Goal: Task Accomplishment & Management: Manage account settings

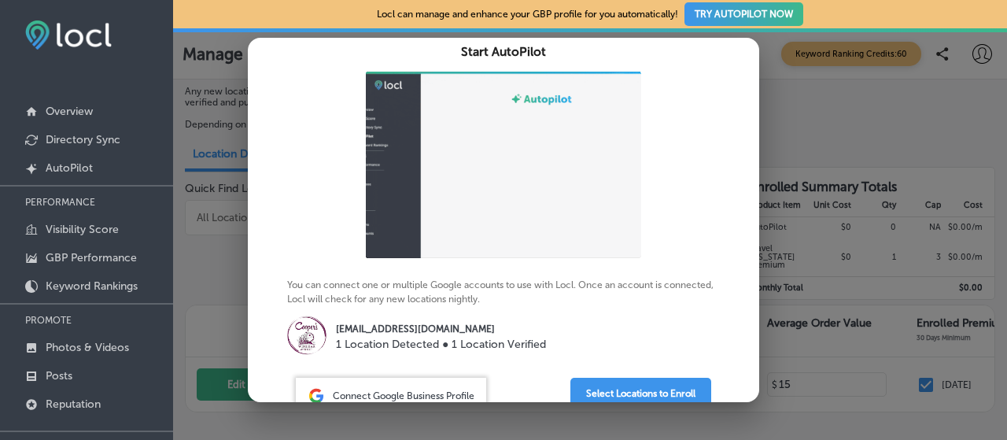
scroll to position [134, 0]
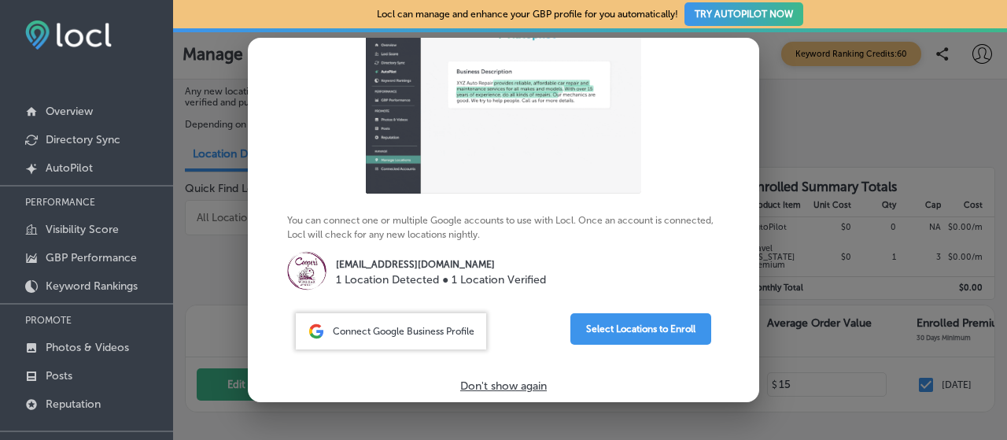
click at [487, 384] on p "Don't show again" at bounding box center [503, 385] width 87 height 13
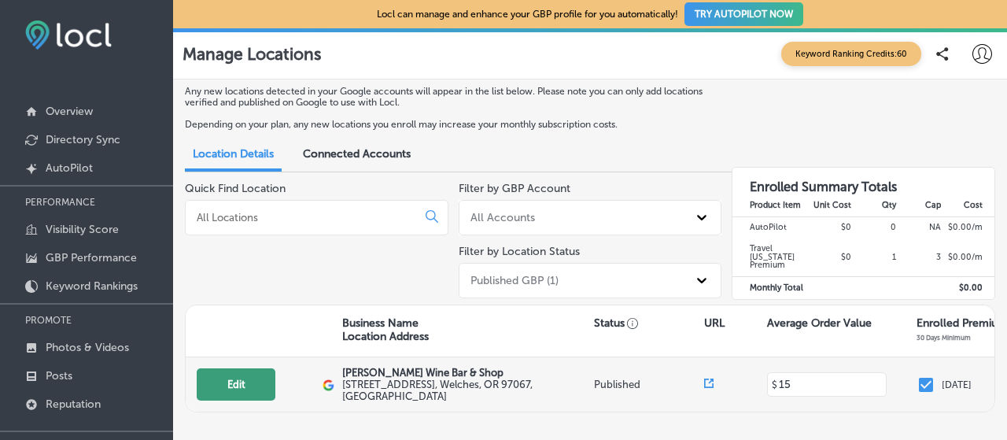
click at [249, 376] on button "Edit" at bounding box center [236, 384] width 79 height 32
select select "US"
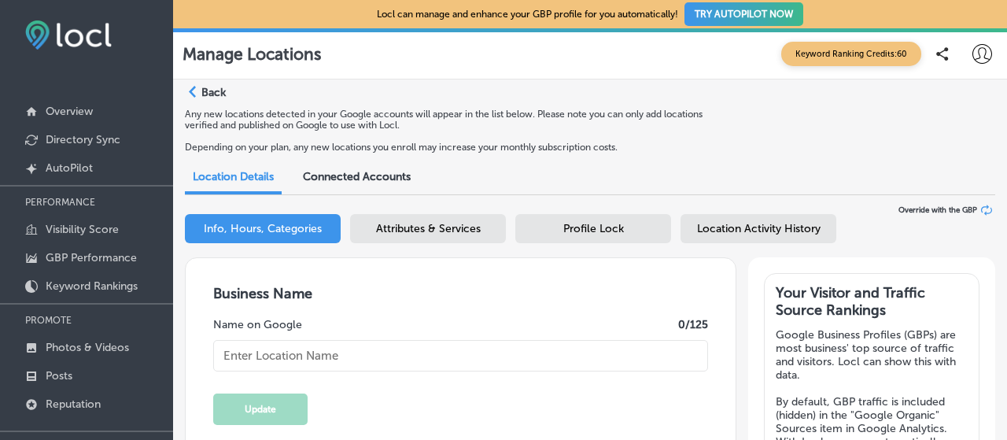
type textarea "Ours is a story of a curious couple, challenging ourselves, curating stories, a…"
type input "[STREET_ADDRESS]"
type input "Welches"
type input "97067"
type input "US"
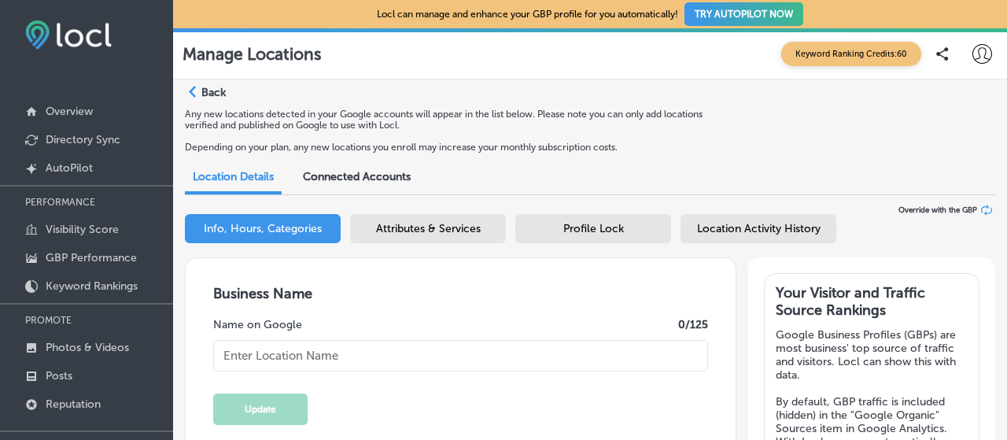
type input "[URL][DOMAIN_NAME]"
type input "15"
type input "[PERSON_NAME] Wine Bar & Shop"
type input "[EMAIL_ADDRESS][DOMAIN_NAME]"
type input "[URL][DOMAIN_NAME]"
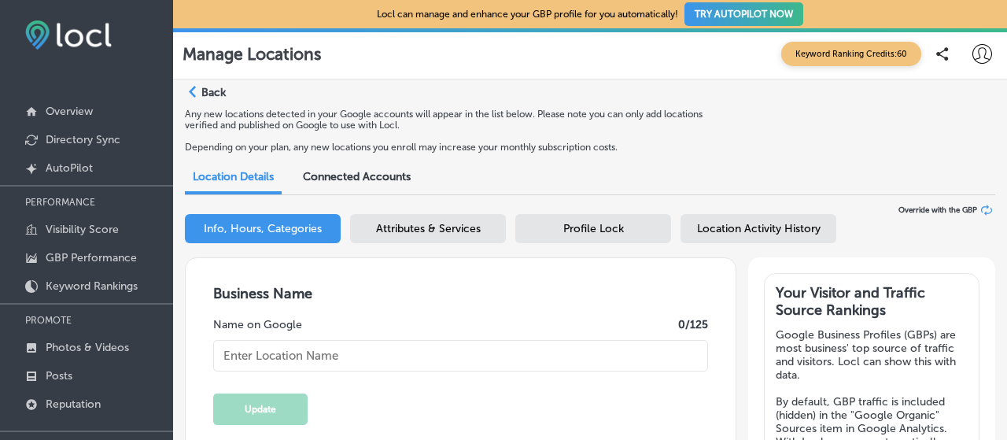
type input "[URL][DOMAIN_NAME]"
checkbox input "true"
type input "[PHONE_NUMBER]"
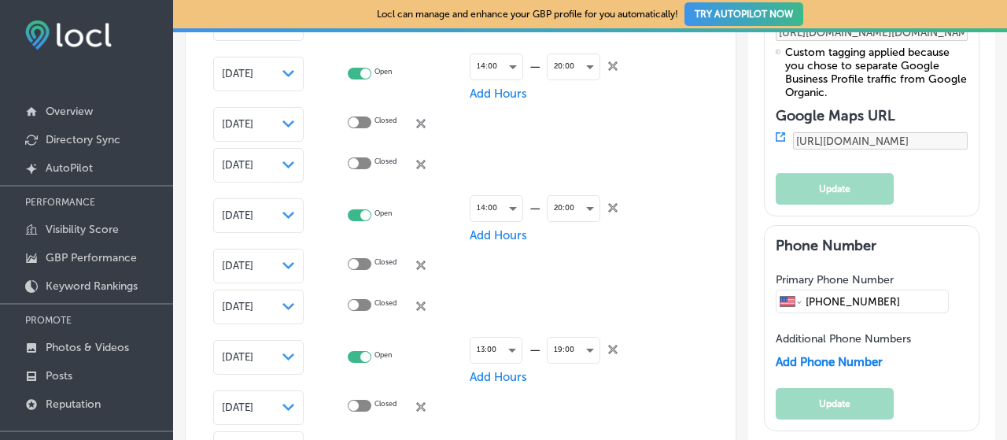
scroll to position [2216, 0]
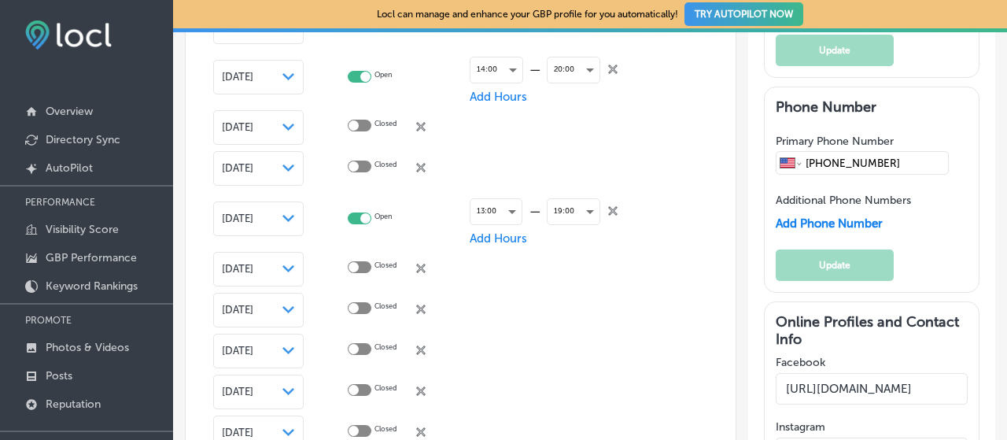
click at [366, 264] on div at bounding box center [360, 267] width 24 height 12
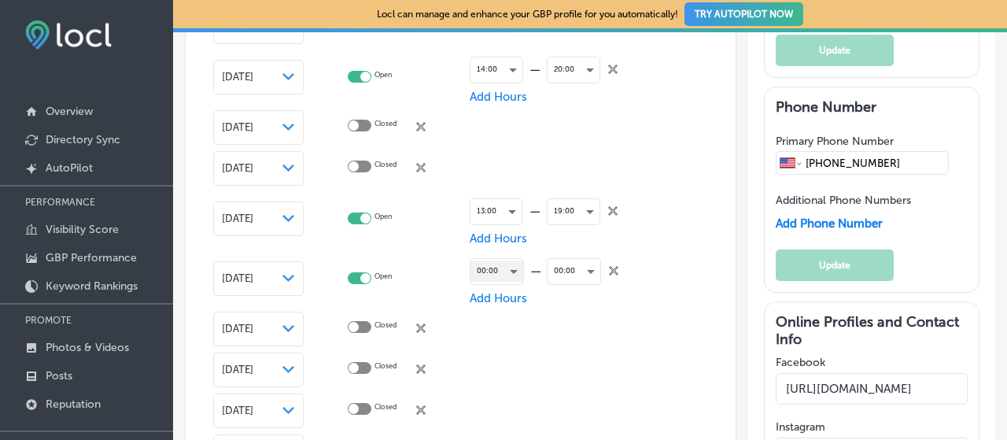
click at [497, 268] on div "00:00" at bounding box center [497, 270] width 53 height 21
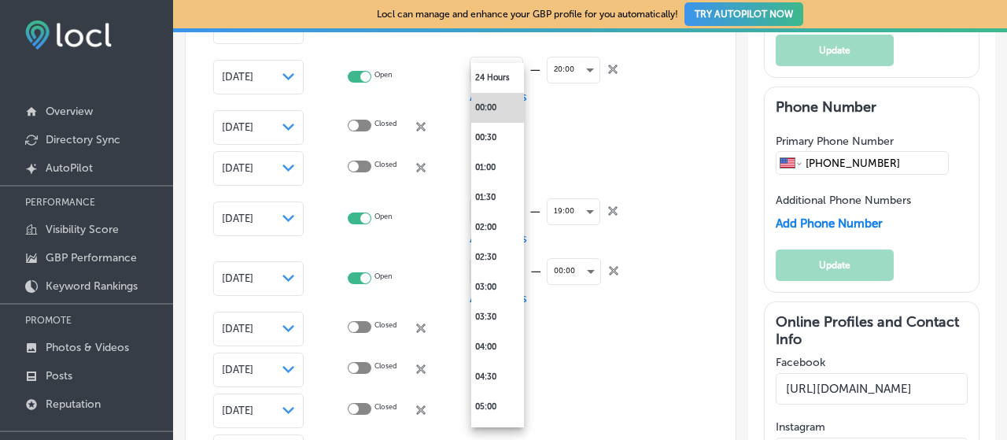
click at [353, 276] on div at bounding box center [503, 220] width 1007 height 440
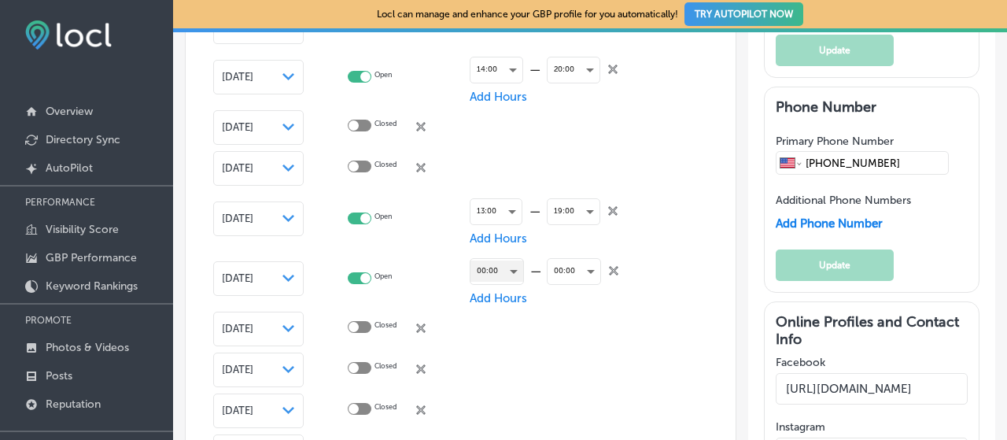
click at [350, 276] on div at bounding box center [360, 278] width 24 height 12
checkbox input "false"
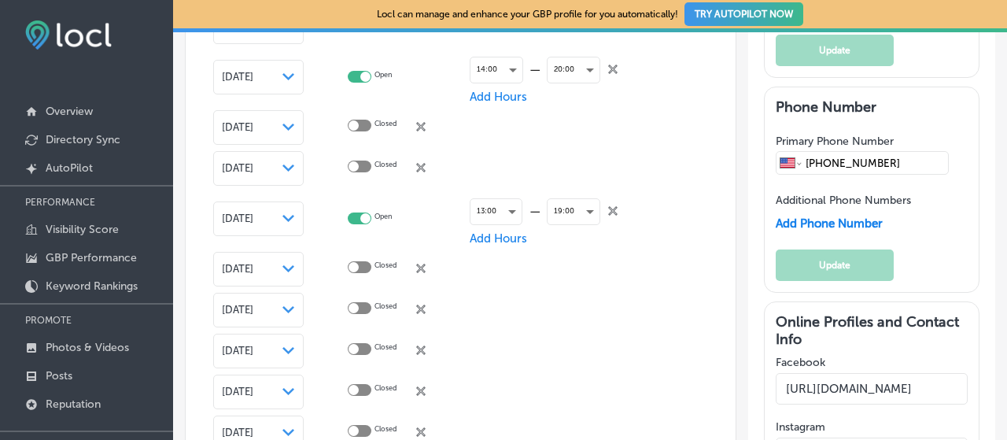
click at [423, 265] on icon "close Created with Sketch." at bounding box center [420, 268] width 9 height 9
click at [422, 267] on icon at bounding box center [420, 268] width 9 height 9
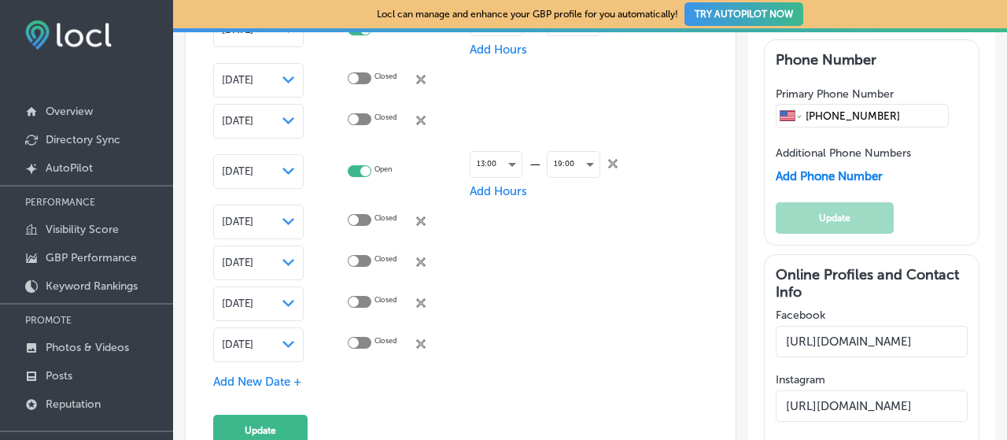
scroll to position [2285, 0]
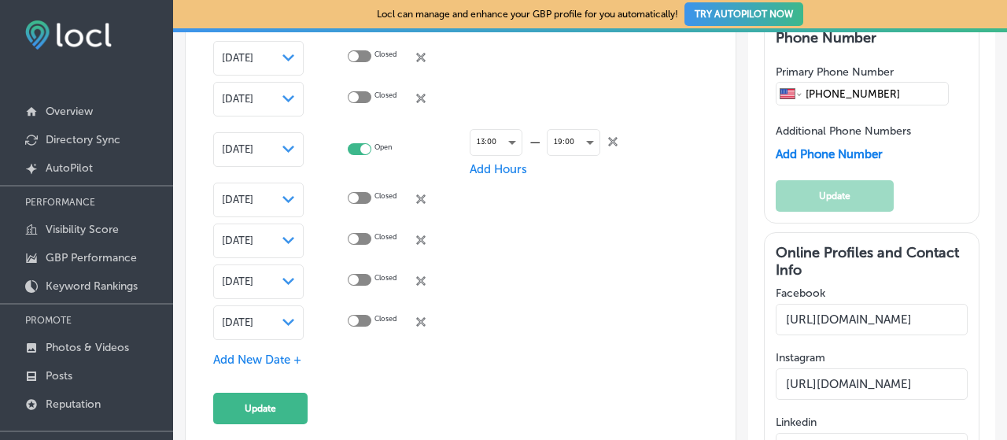
click at [422, 235] on icon "close Created with Sketch." at bounding box center [420, 239] width 9 height 9
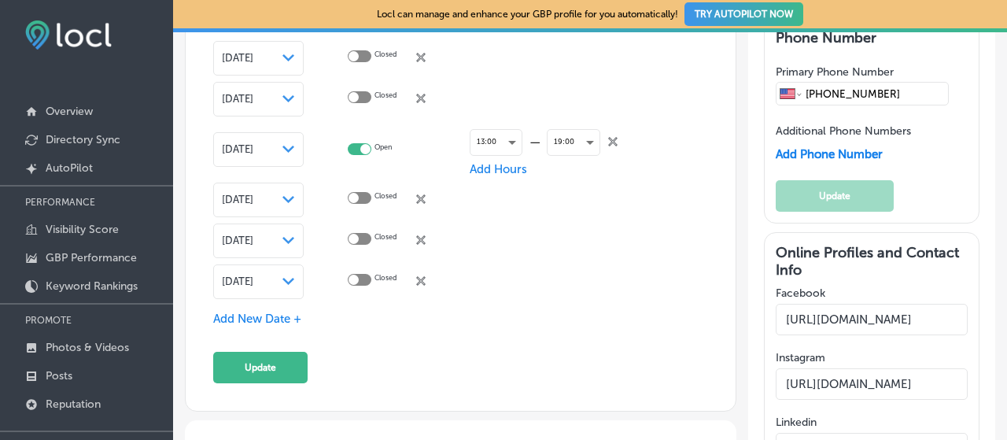
click at [423, 237] on icon at bounding box center [420, 239] width 9 height 9
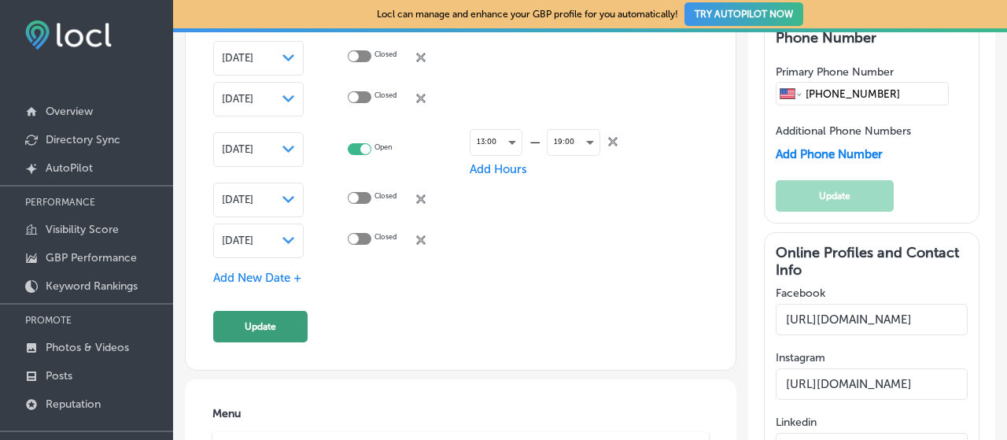
click at [284, 314] on button "Update" at bounding box center [260, 326] width 94 height 31
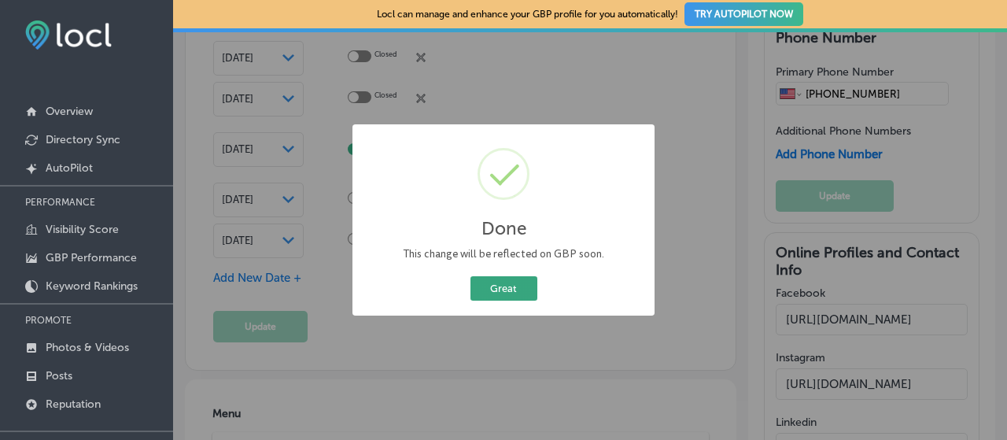
click at [519, 287] on button "Great" at bounding box center [504, 288] width 67 height 24
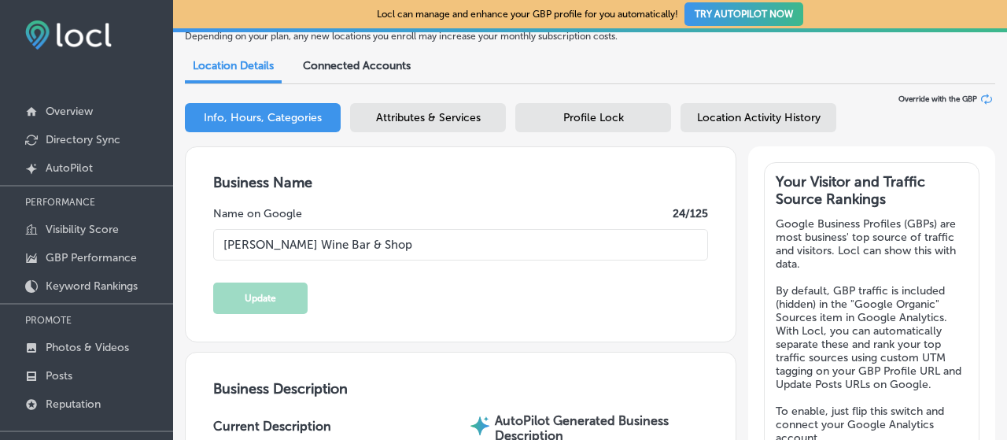
scroll to position [0, 0]
